Goal: Information Seeking & Learning: Check status

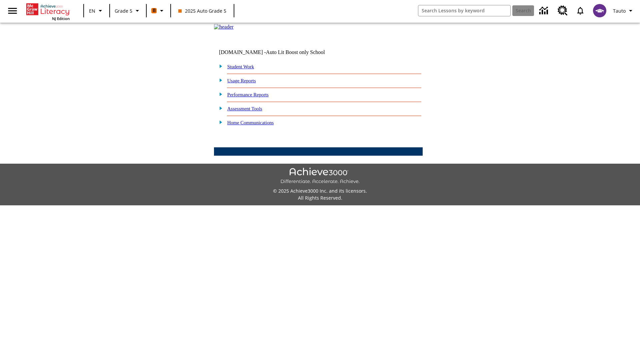
click at [255, 97] on link "Performance Reports" at bounding box center [247, 94] width 41 height 5
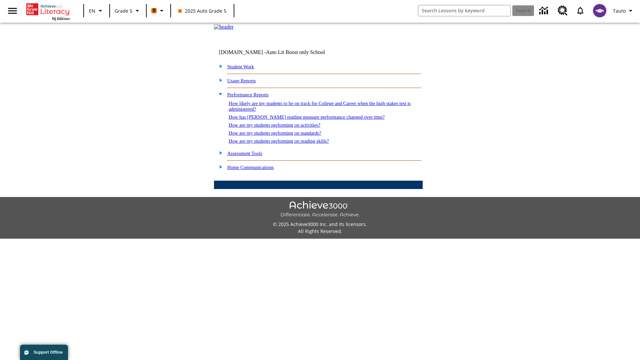
click at [303, 120] on link "How has Lexile reading measure performance changed over time?" at bounding box center [307, 116] width 156 height 5
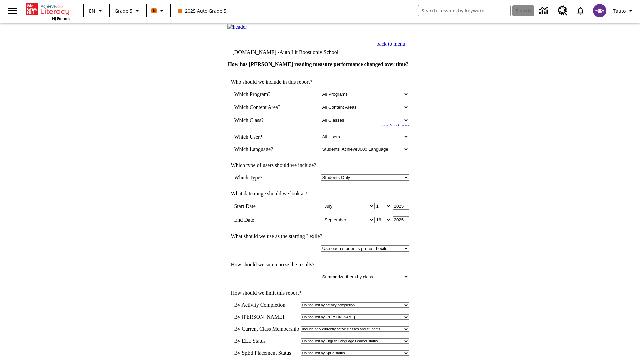
click at [366, 123] on select "Select a Class: All Classes 2025 Auto Grade 5 OL 2025 Auto Grade 6" at bounding box center [365, 120] width 88 height 6
select select "11133131"
select select "21437107"
